Goal: Complete application form

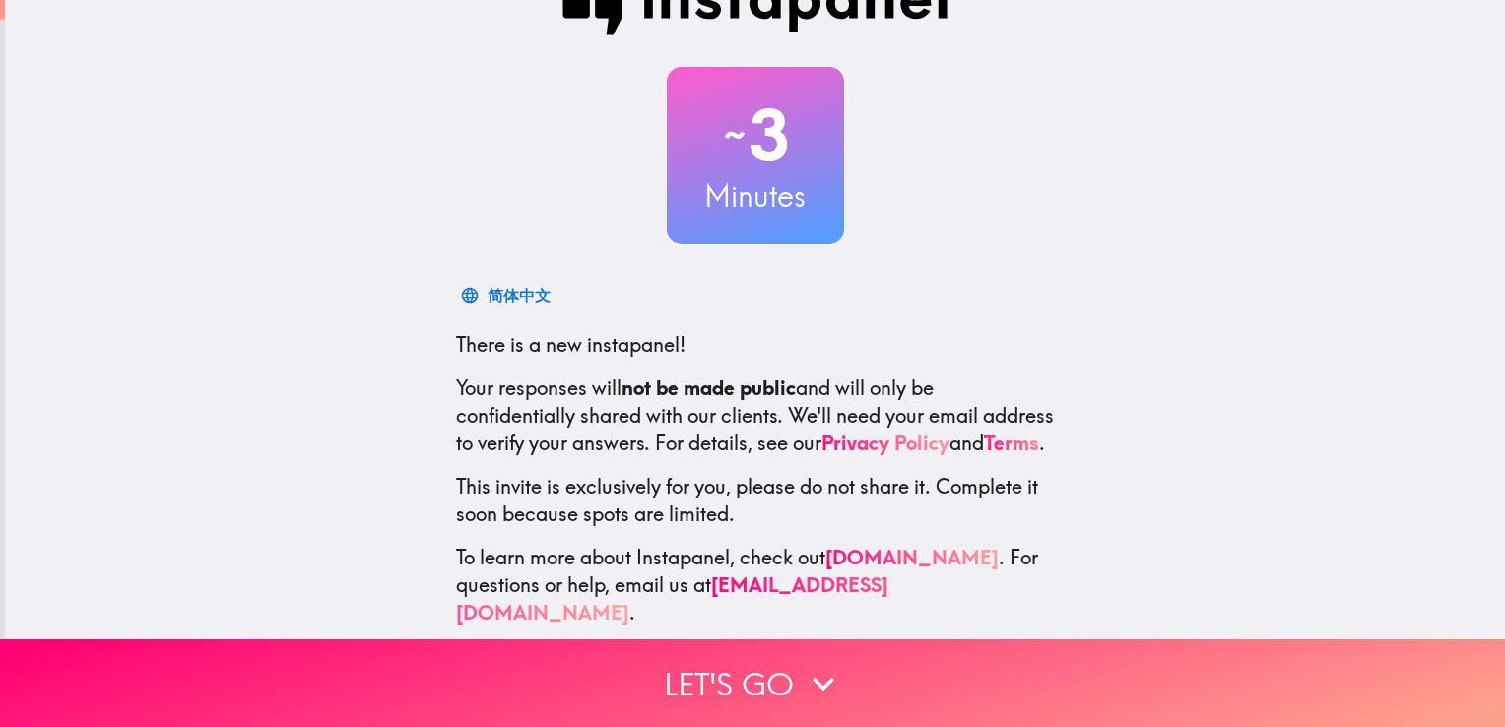
scroll to position [92, 0]
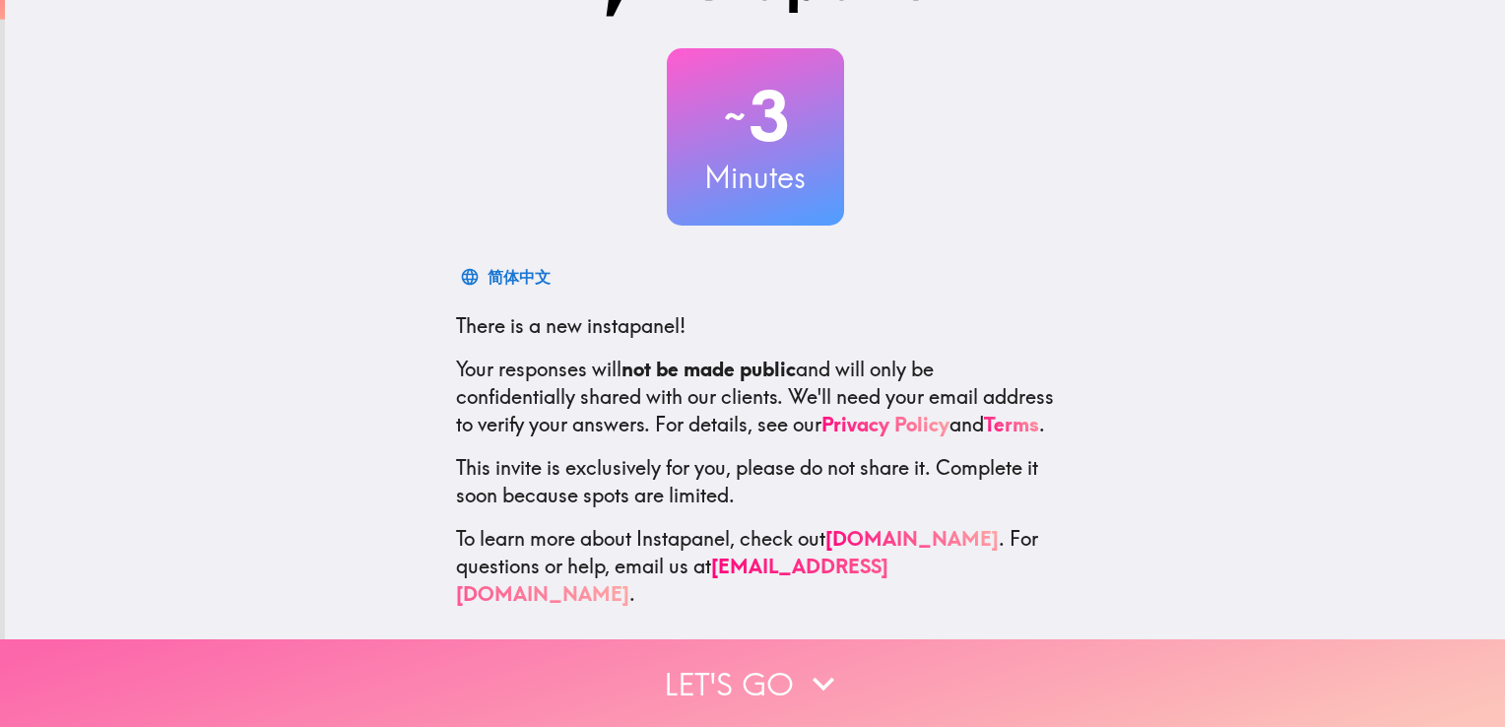
click at [777, 657] on button "Let's go" at bounding box center [752, 683] width 1505 height 88
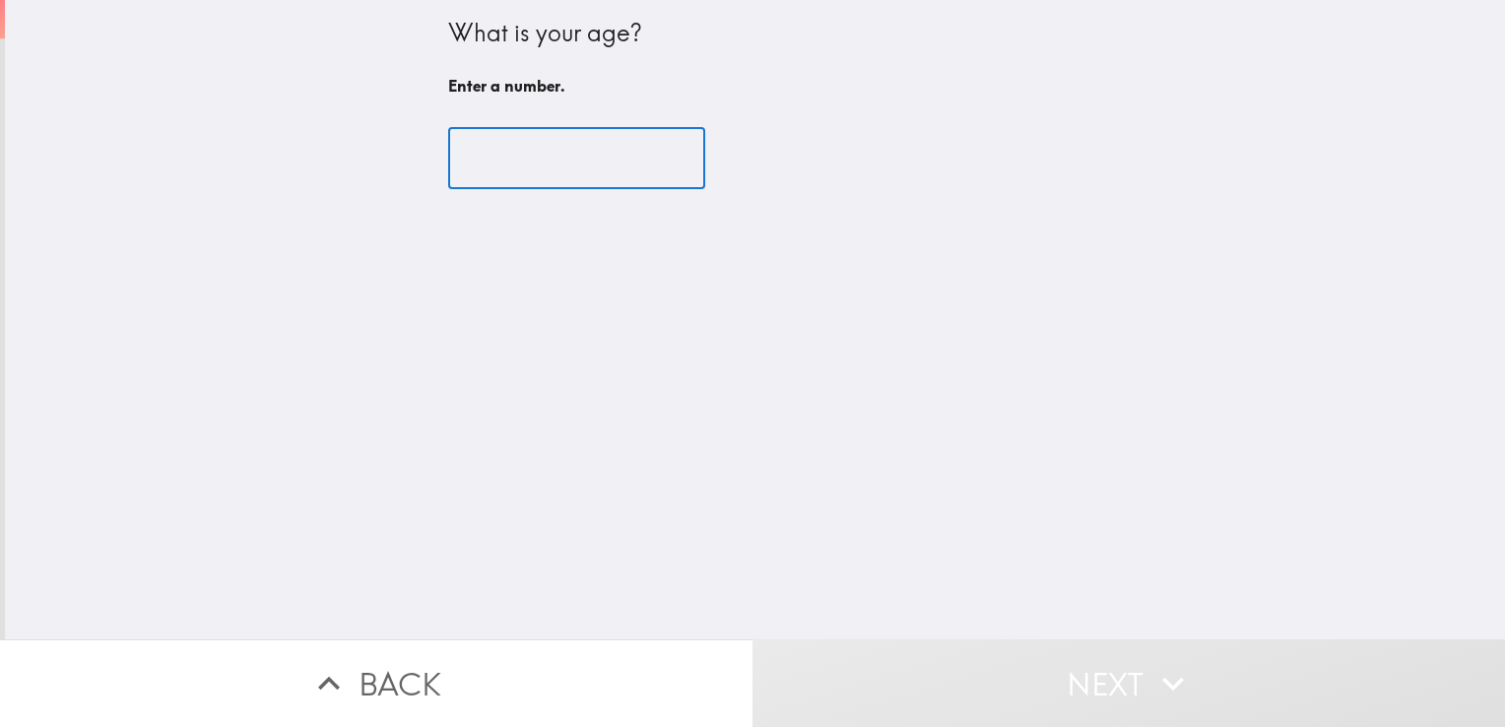
click at [536, 148] on input "number" at bounding box center [576, 158] width 257 height 61
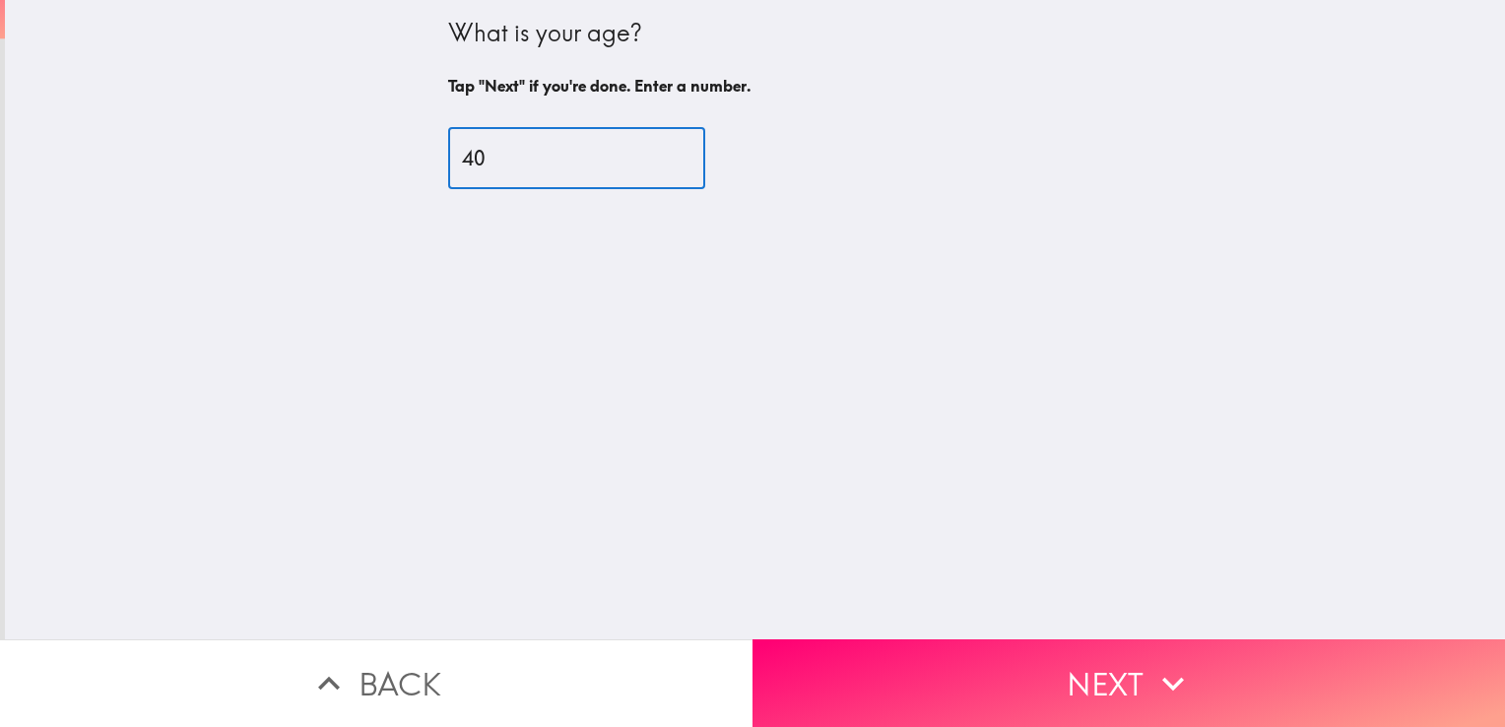
drag, startPoint x: 655, startPoint y: 149, endPoint x: 668, endPoint y: 215, distance: 67.2
type input "40"
click at [656, 149] on input "40" at bounding box center [576, 158] width 257 height 61
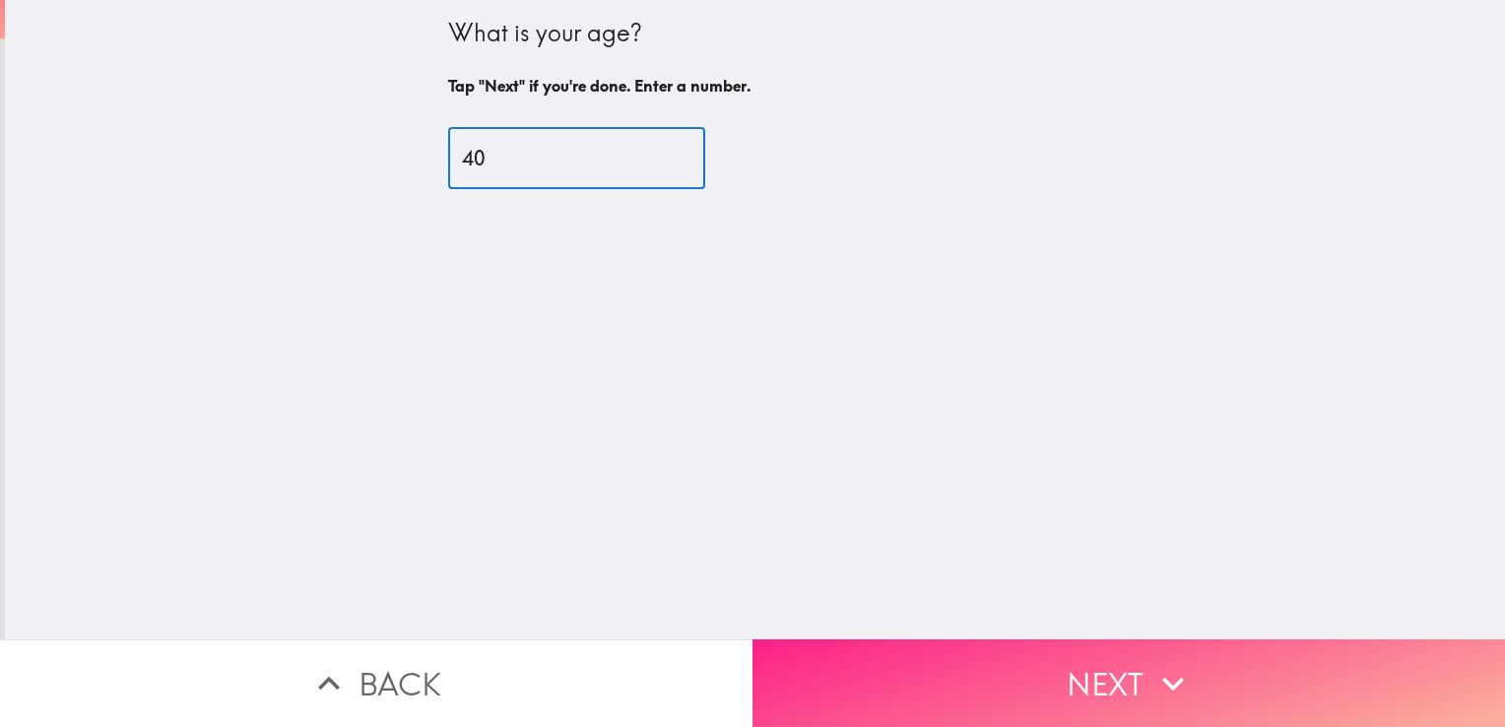
click at [842, 674] on button "Next" at bounding box center [1128, 683] width 752 height 88
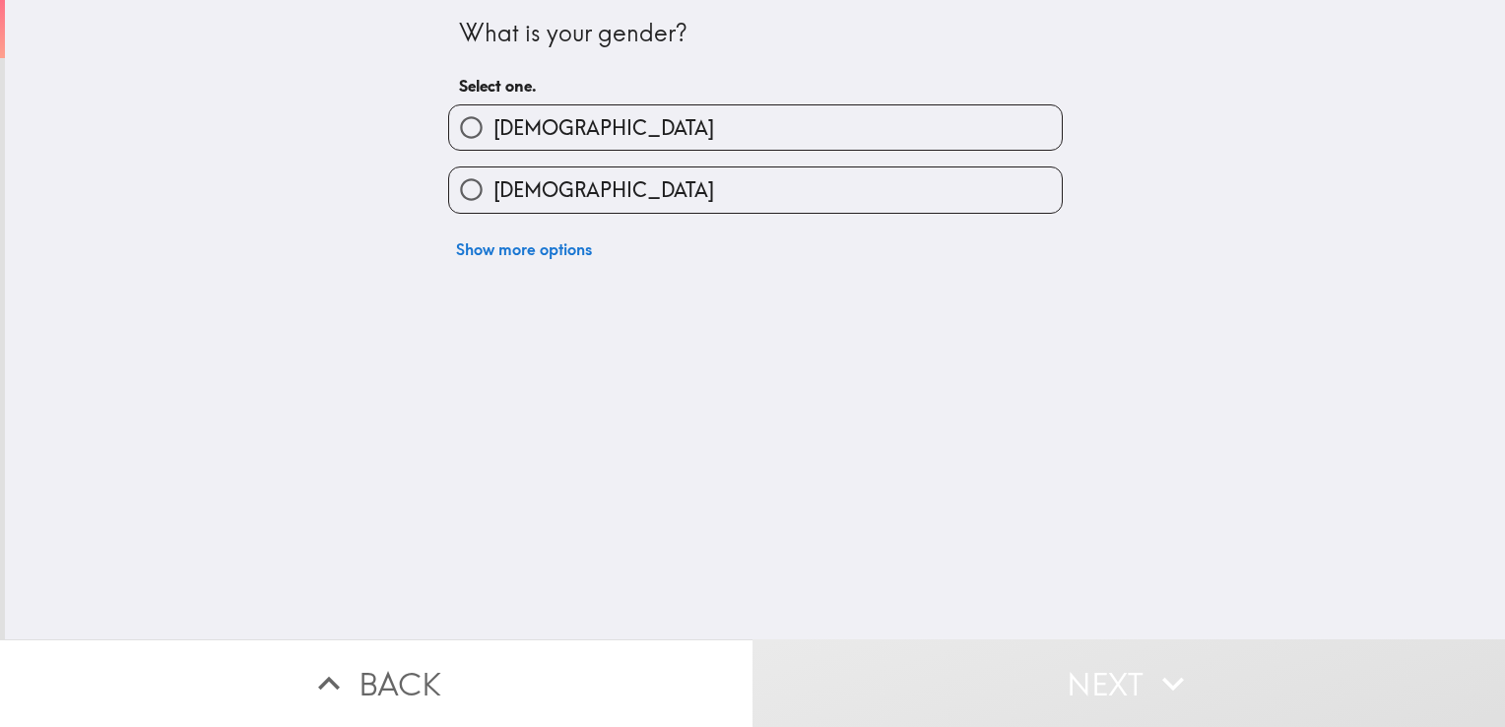
click at [615, 130] on label "[DEMOGRAPHIC_DATA]" at bounding box center [755, 127] width 613 height 44
click at [493, 130] on input "[DEMOGRAPHIC_DATA]" at bounding box center [471, 127] width 44 height 44
radio input "true"
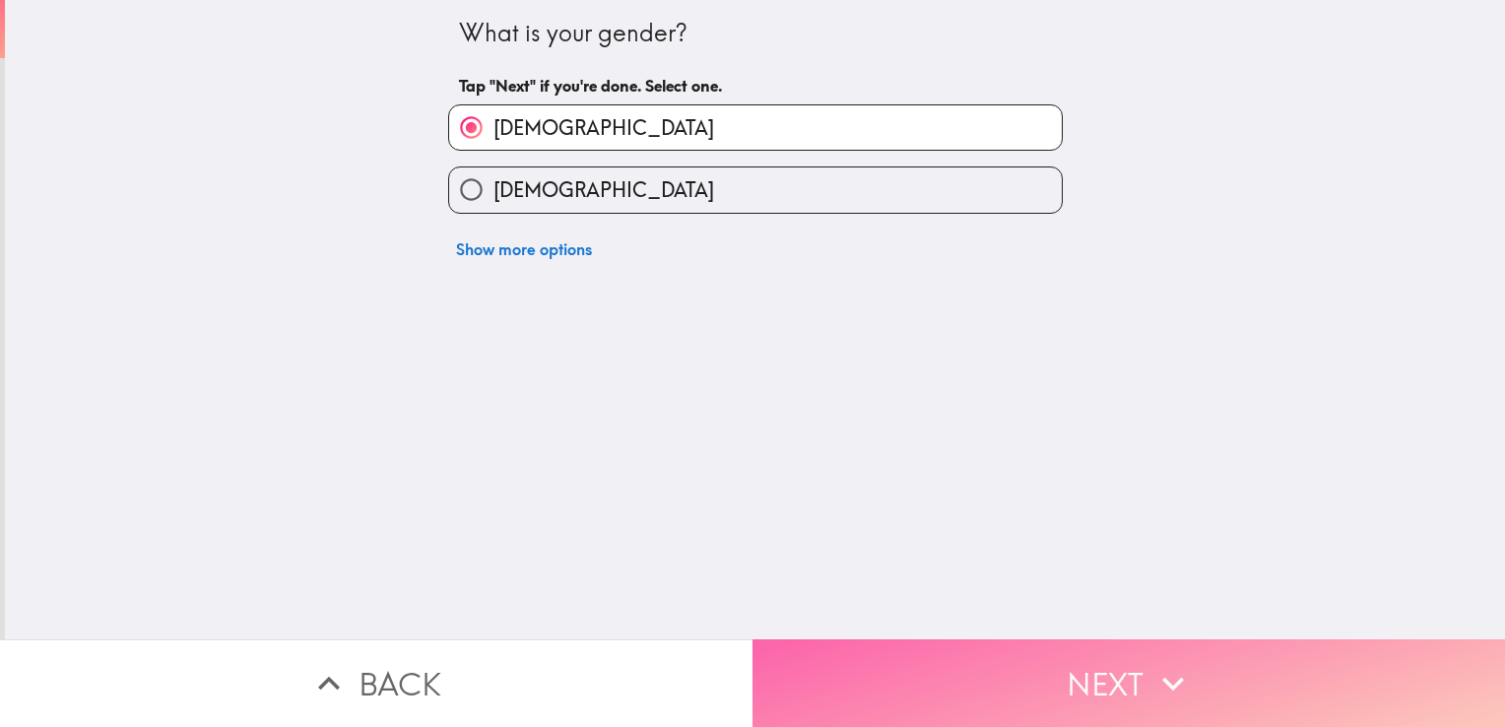
click at [838, 677] on button "Next" at bounding box center [1128, 683] width 752 height 88
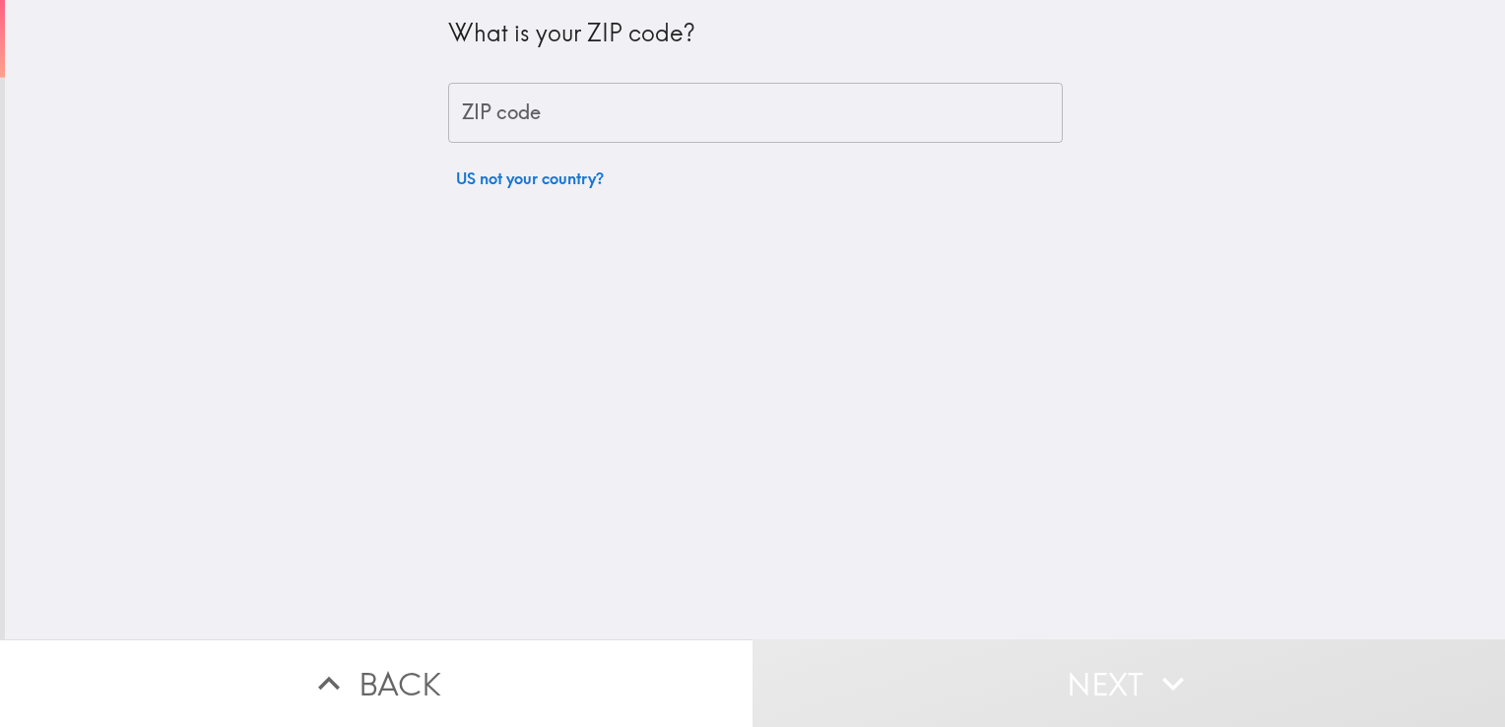
click at [634, 132] on input "ZIP code" at bounding box center [755, 113] width 615 height 61
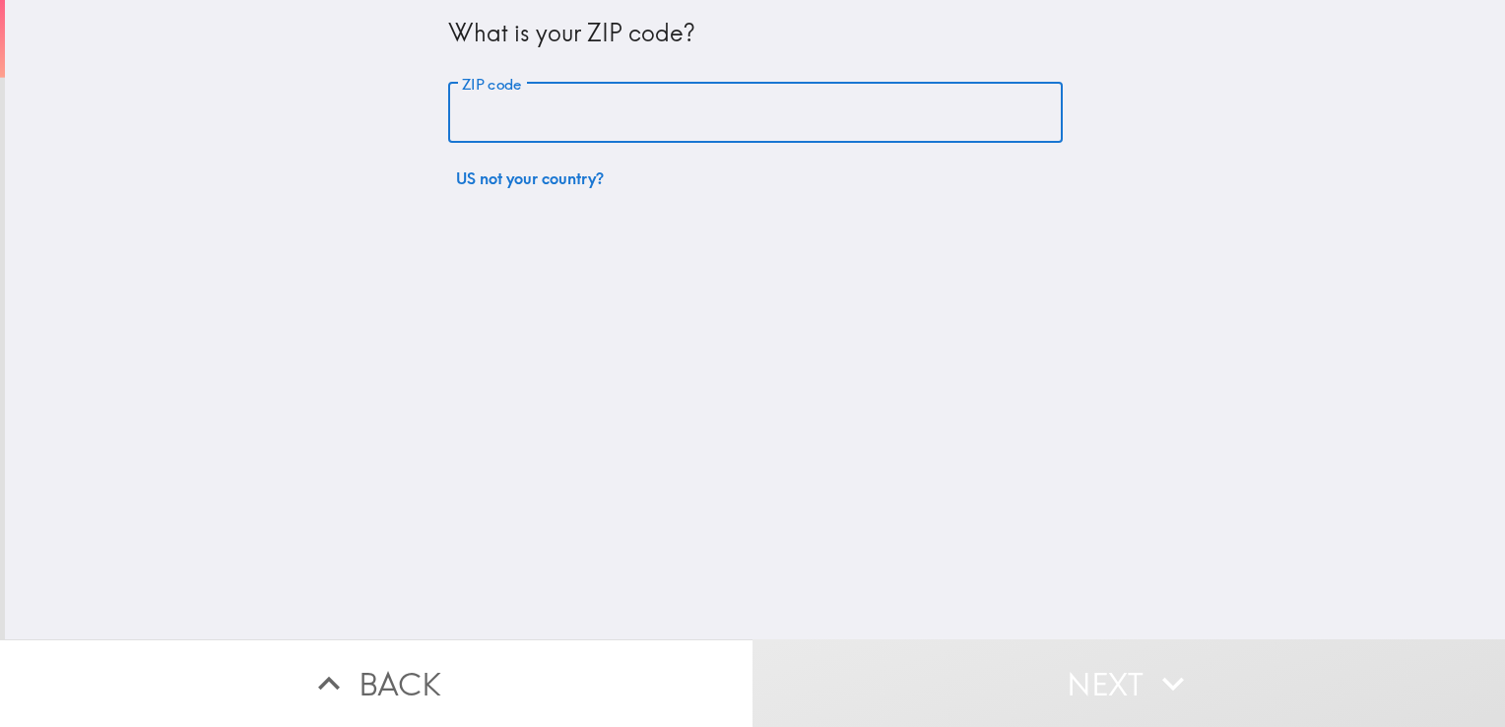
type input "48324"
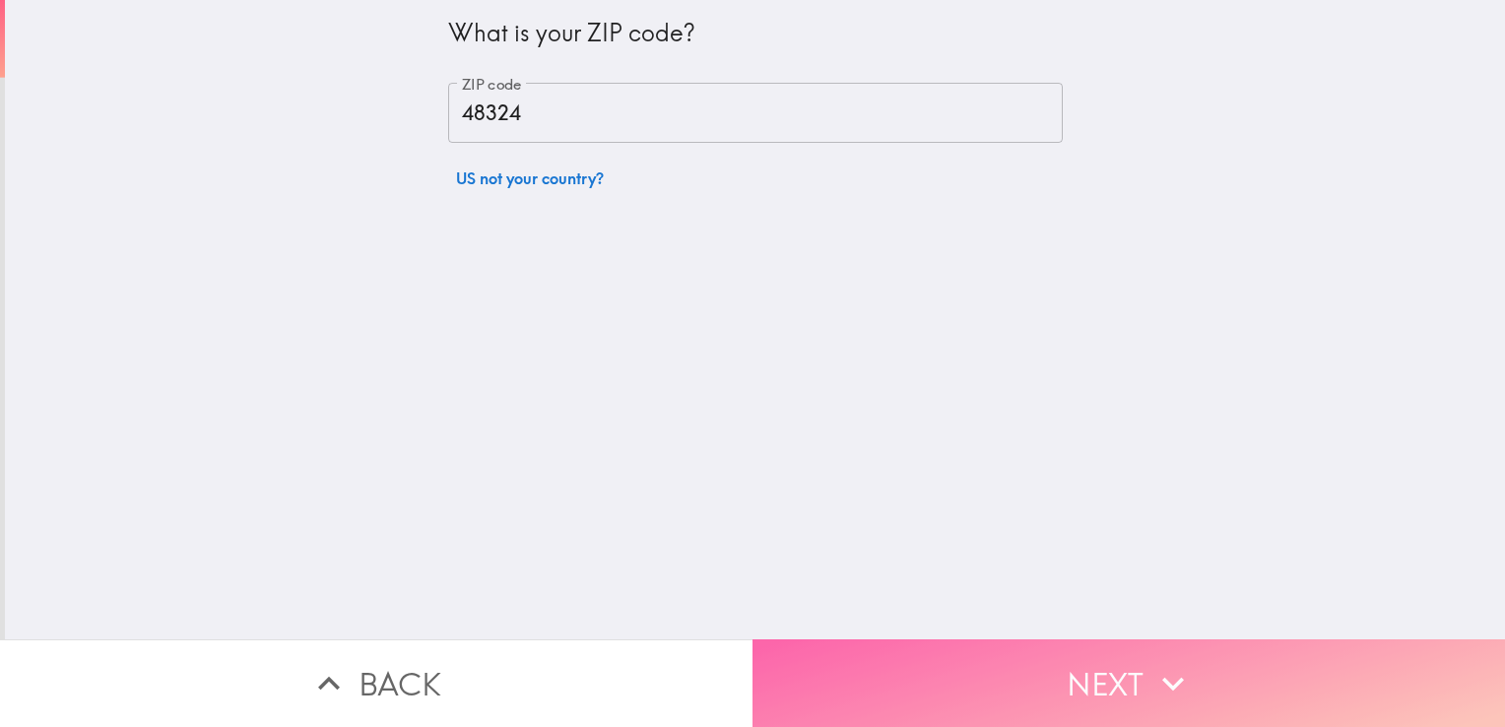
click at [984, 690] on button "Next" at bounding box center [1128, 683] width 752 height 88
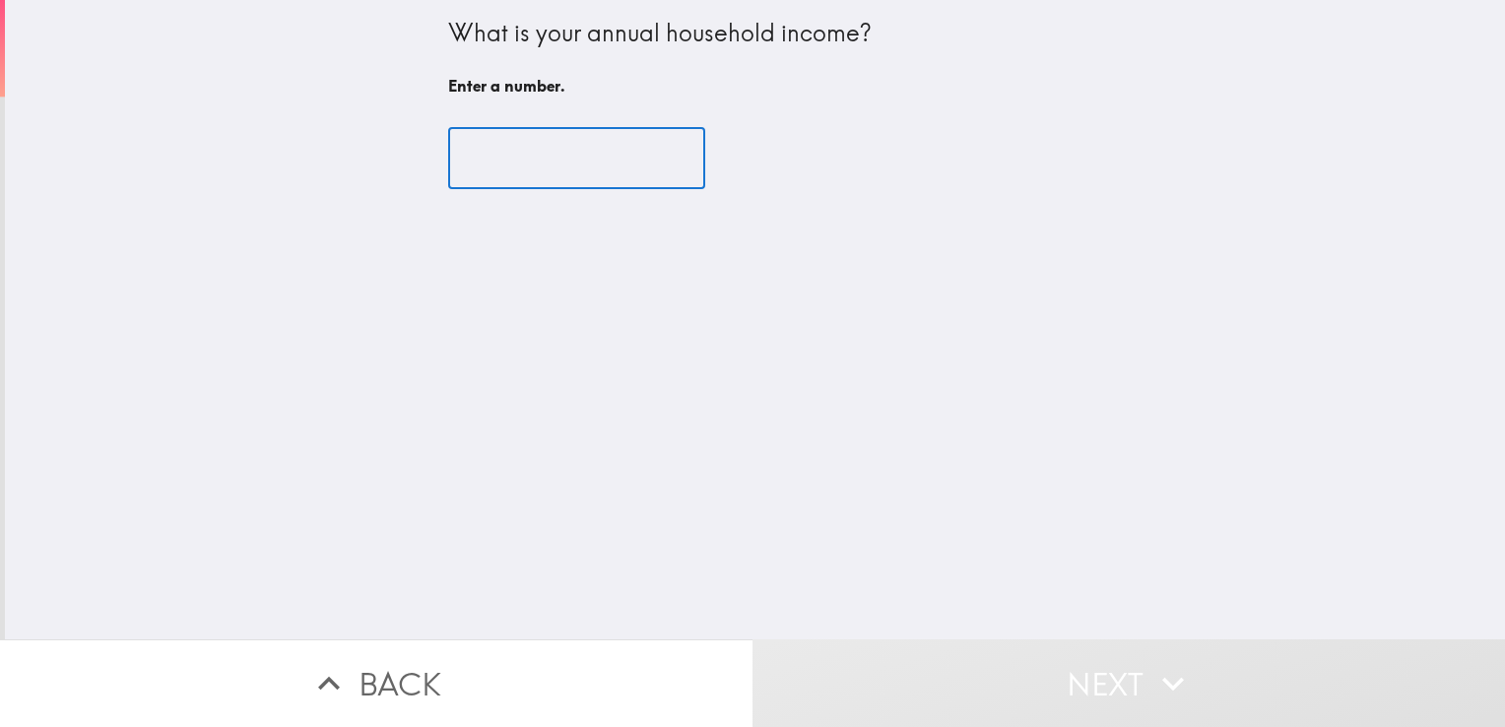
click at [579, 156] on input "number" at bounding box center [576, 158] width 257 height 61
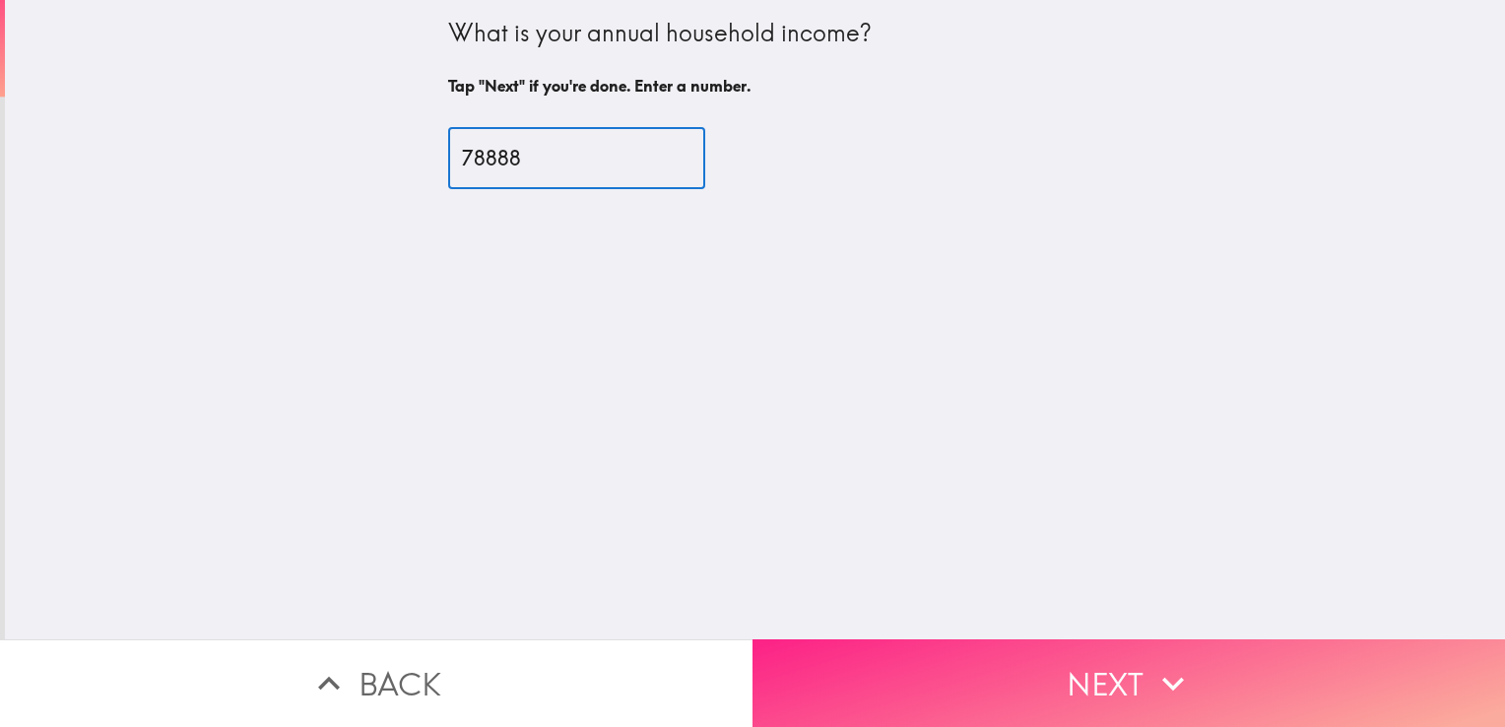
type input "78888"
click at [959, 656] on button "Next" at bounding box center [1128, 683] width 752 height 88
